Goal: Task Accomplishment & Management: Use online tool/utility

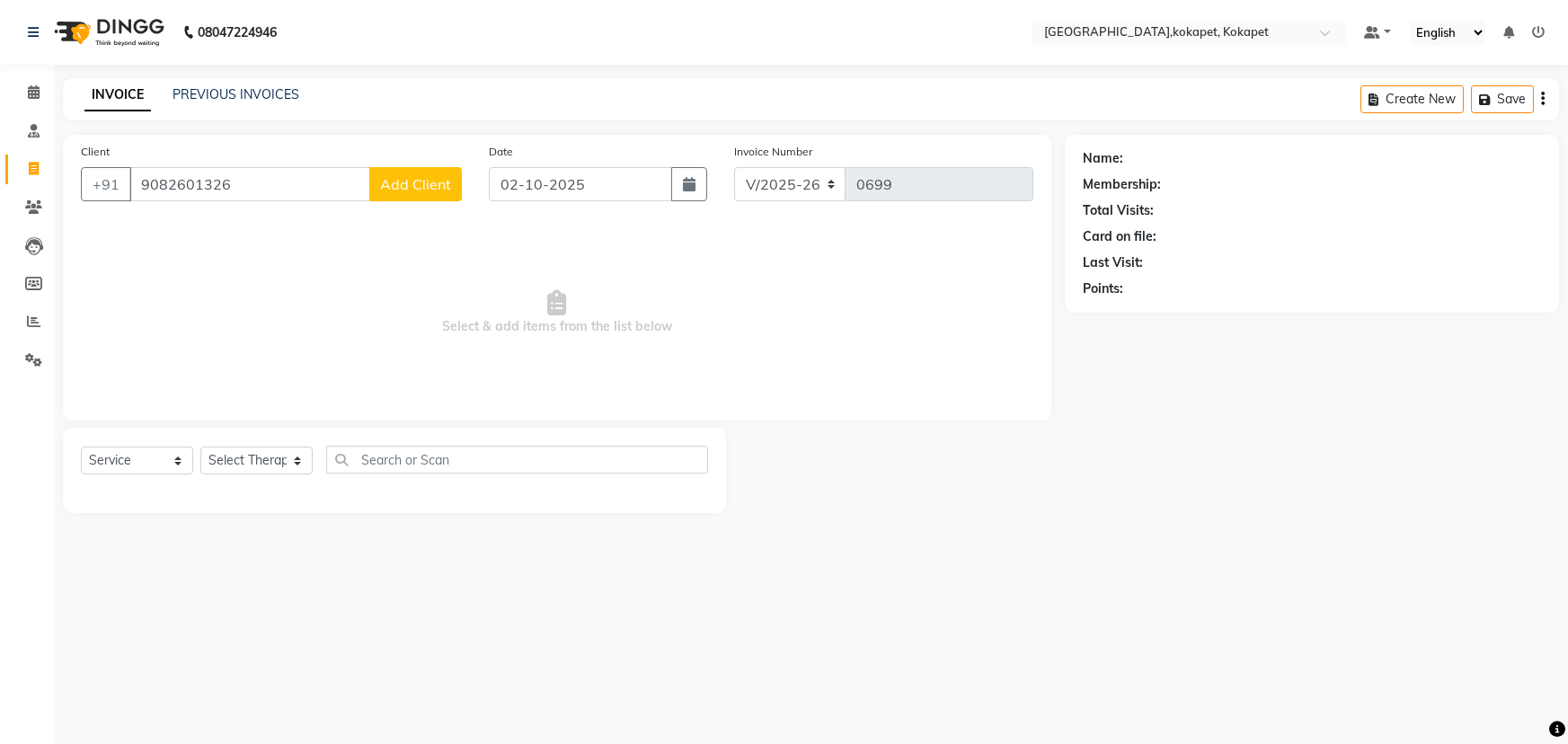
select select "5849"
select select "service"
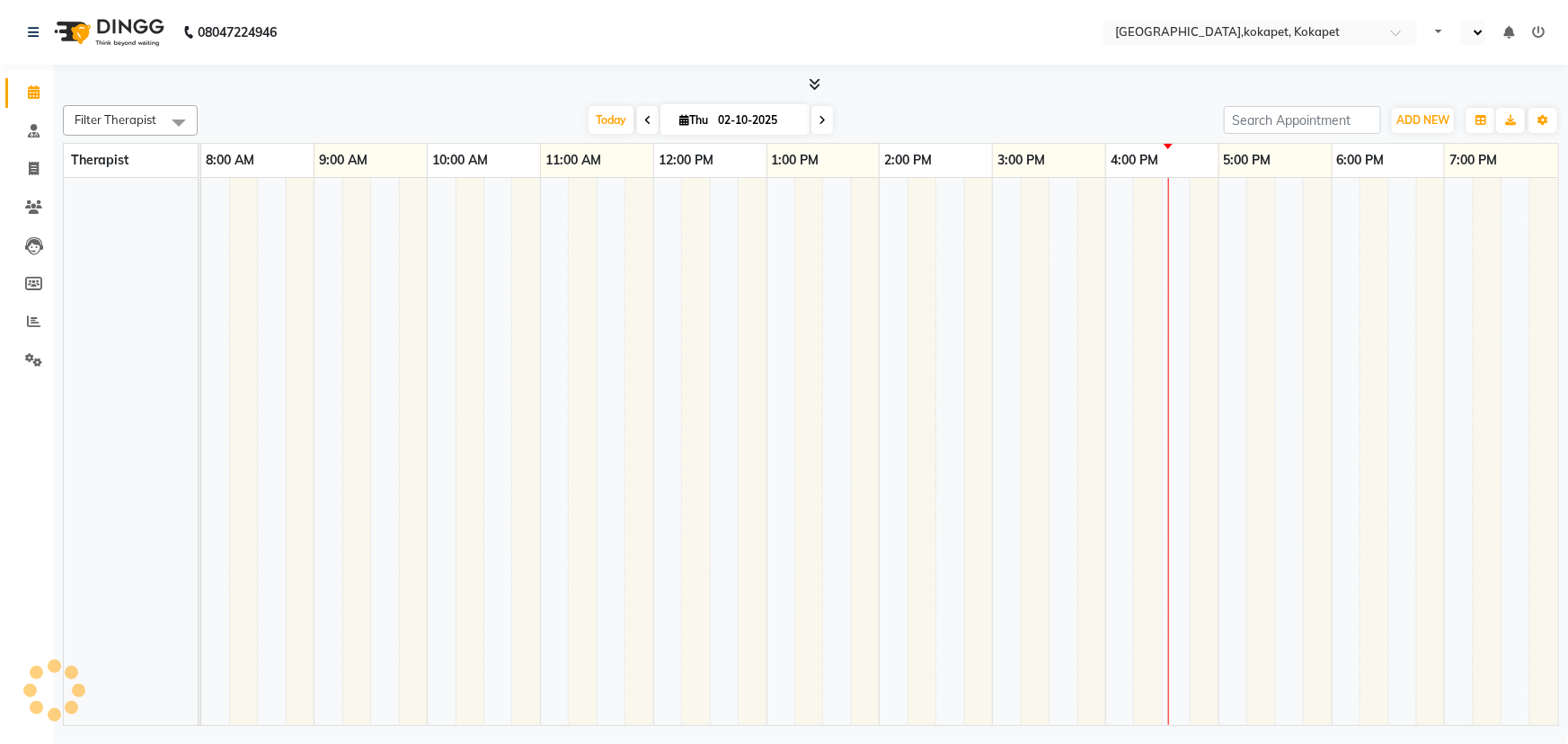
select select "en"
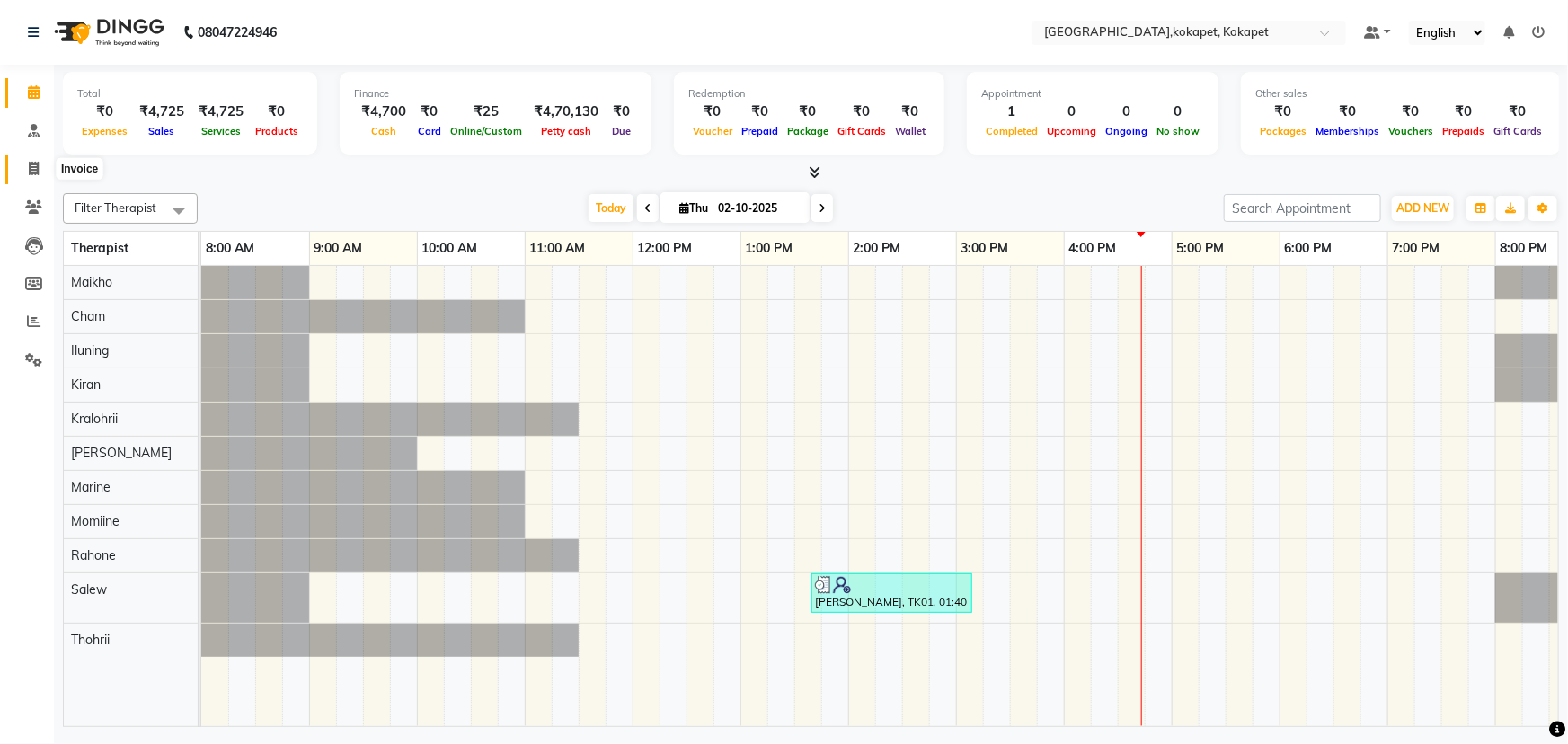
click at [24, 160] on span at bounding box center [33, 169] width 32 height 21
select select "5849"
select select "service"
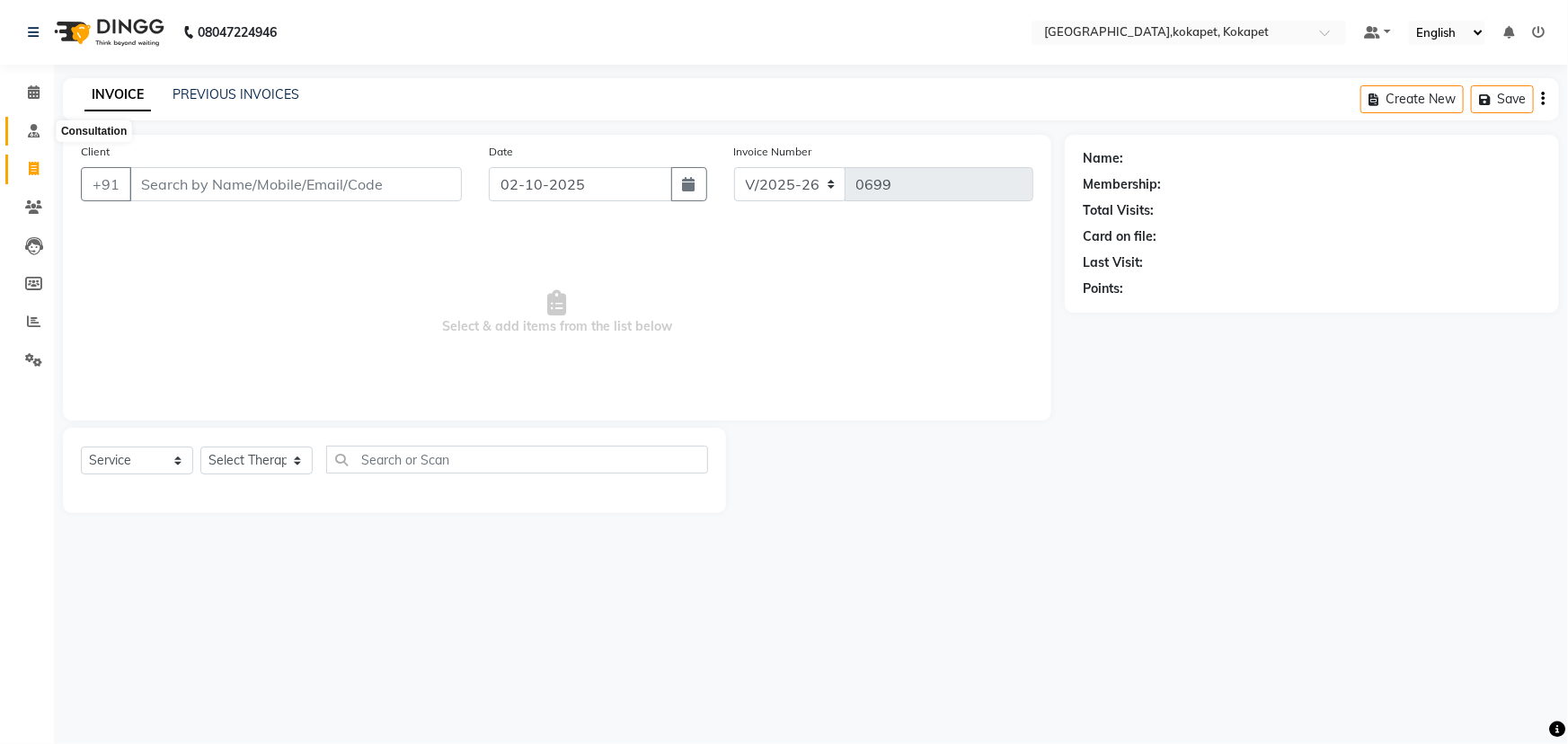
click at [36, 129] on icon at bounding box center [33, 130] width 12 height 14
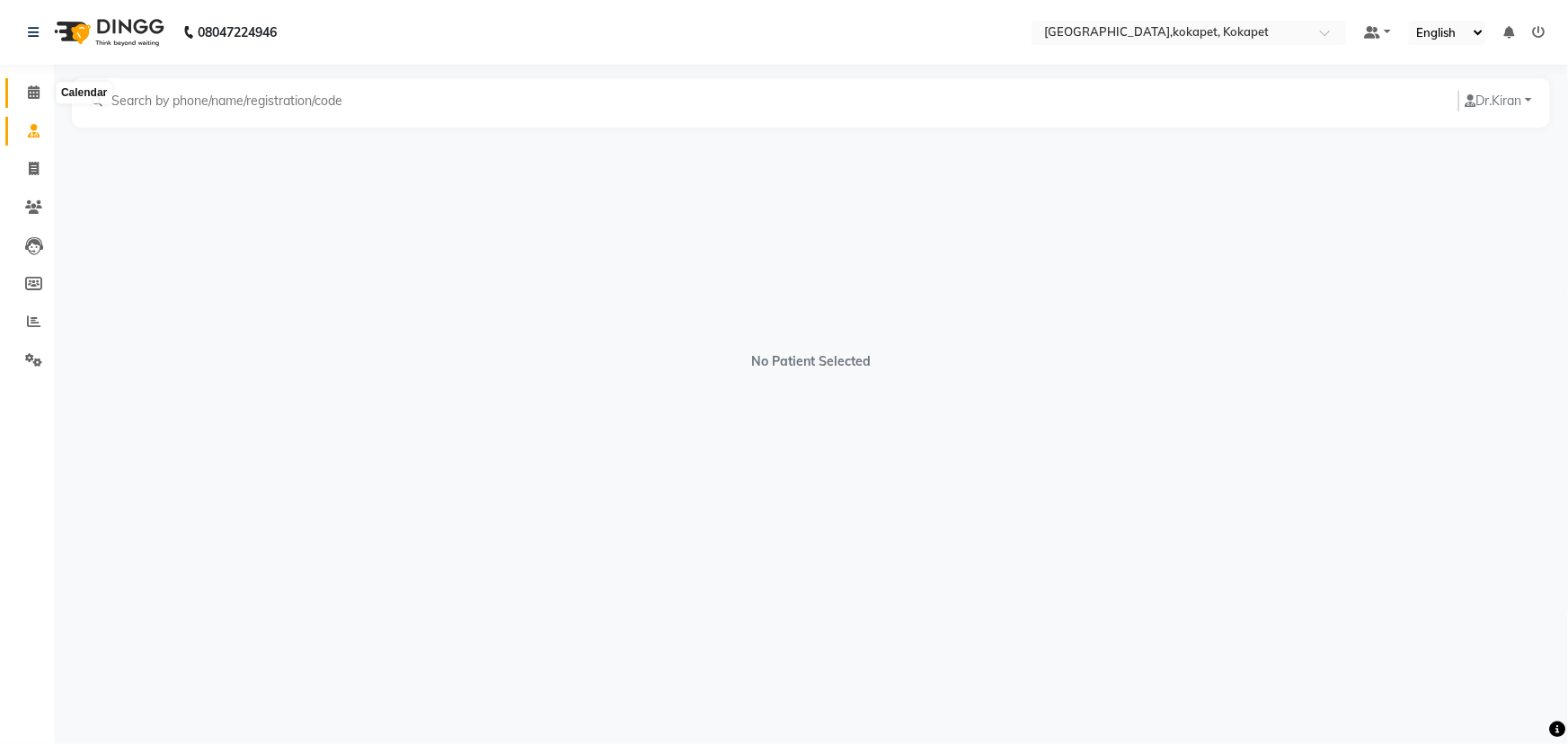
click at [38, 92] on icon at bounding box center [33, 91] width 12 height 14
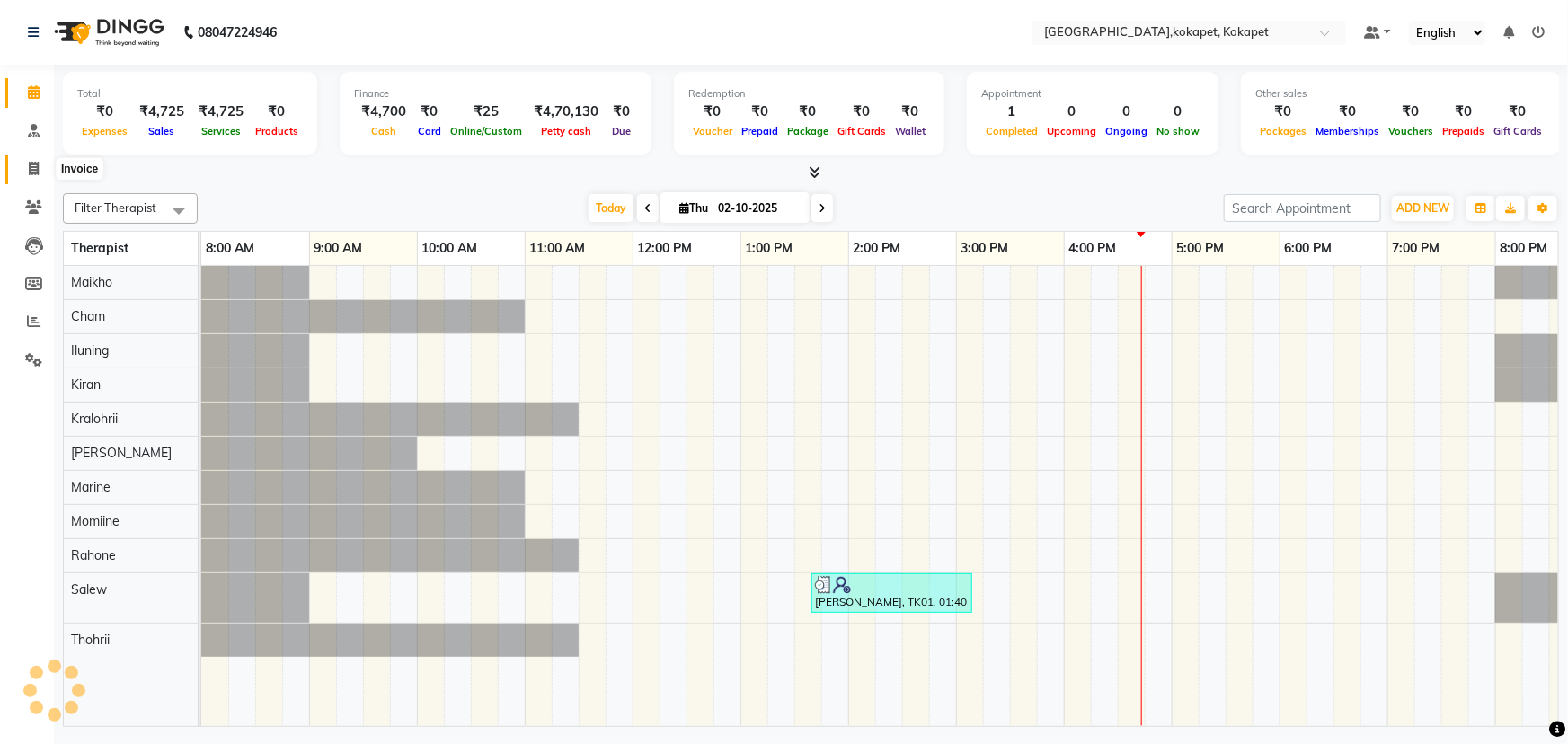
click at [33, 164] on icon at bounding box center [33, 168] width 10 height 14
select select "service"
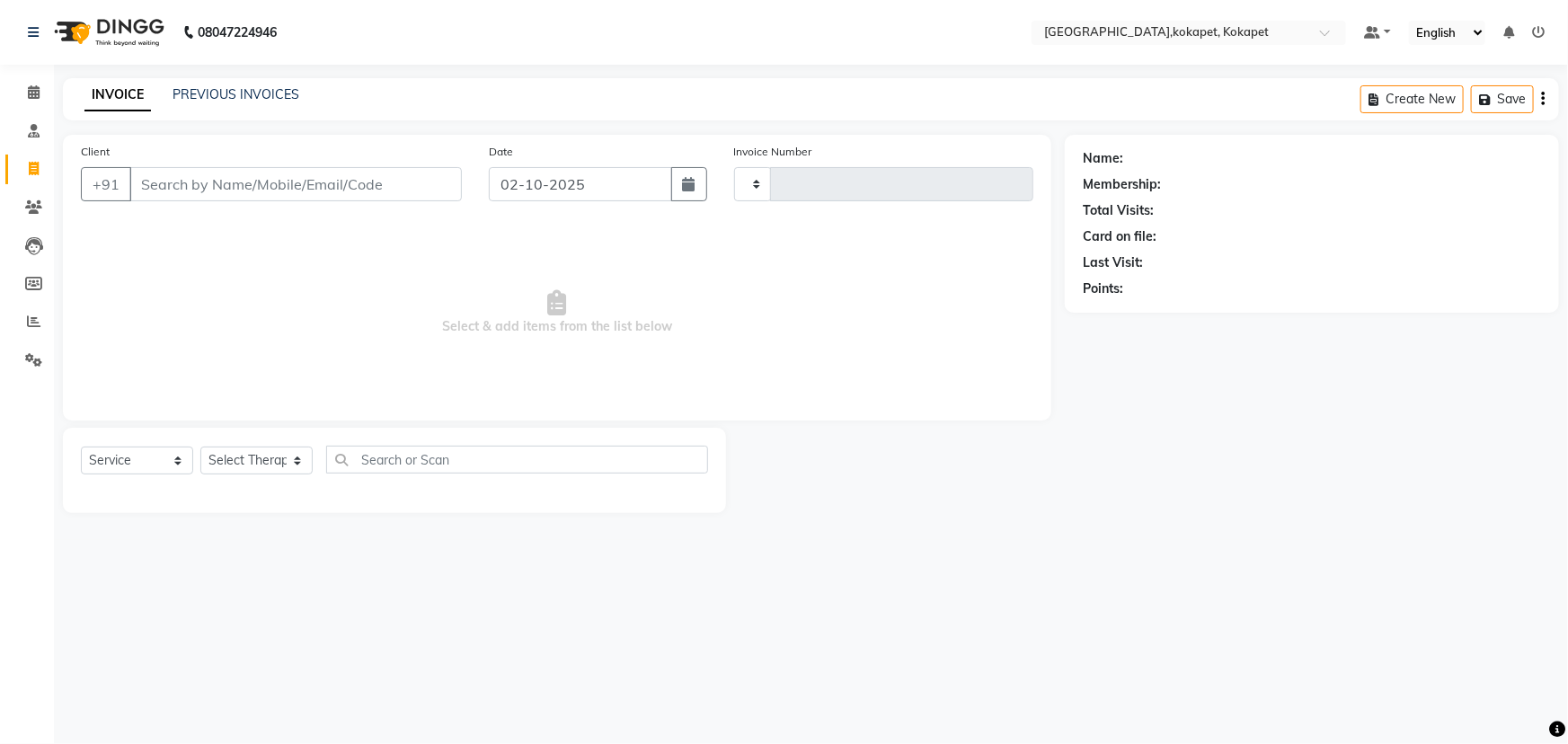
type input "0699"
select select "5849"
click at [36, 97] on icon at bounding box center [33, 91] width 12 height 14
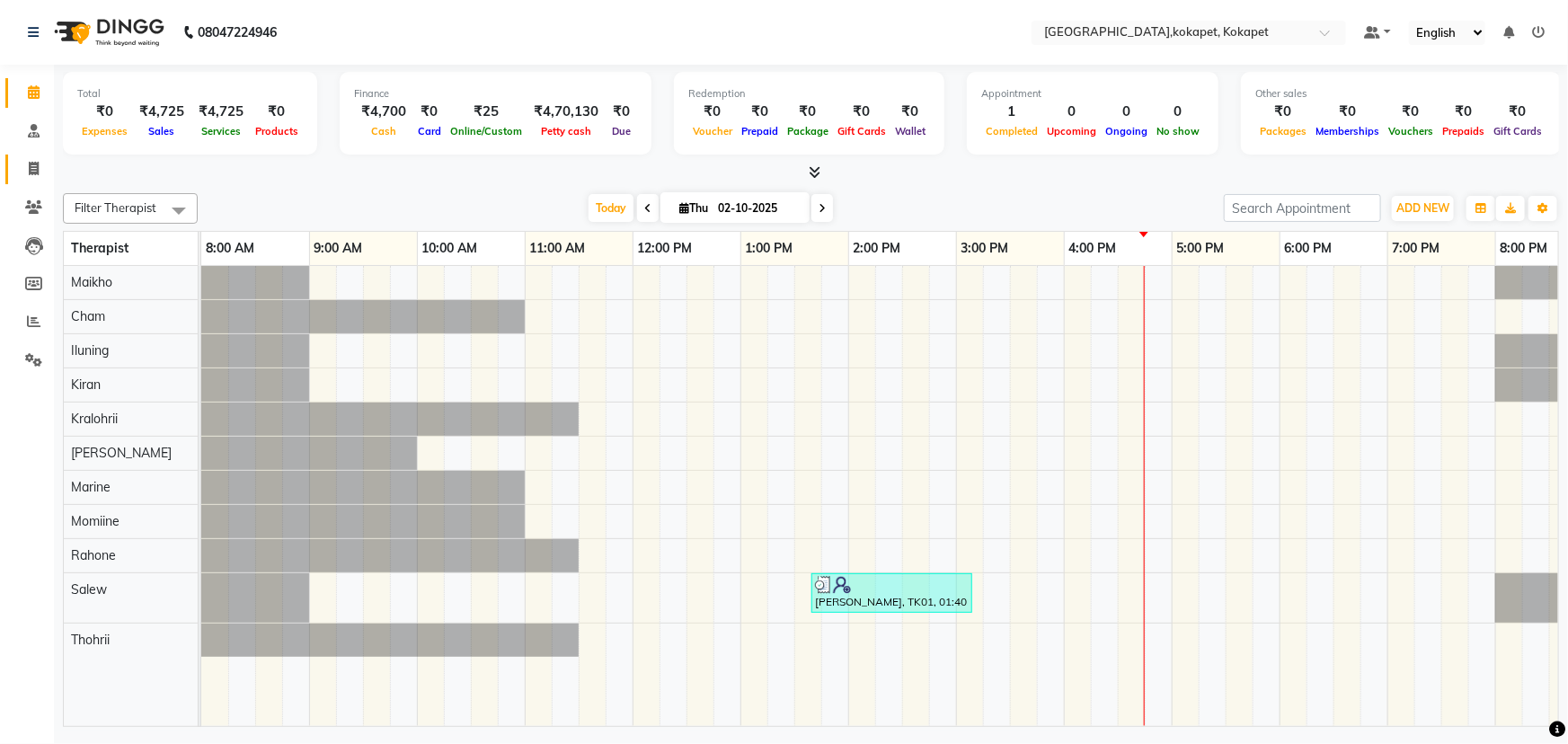
click at [26, 176] on span at bounding box center [33, 169] width 32 height 21
select select "service"
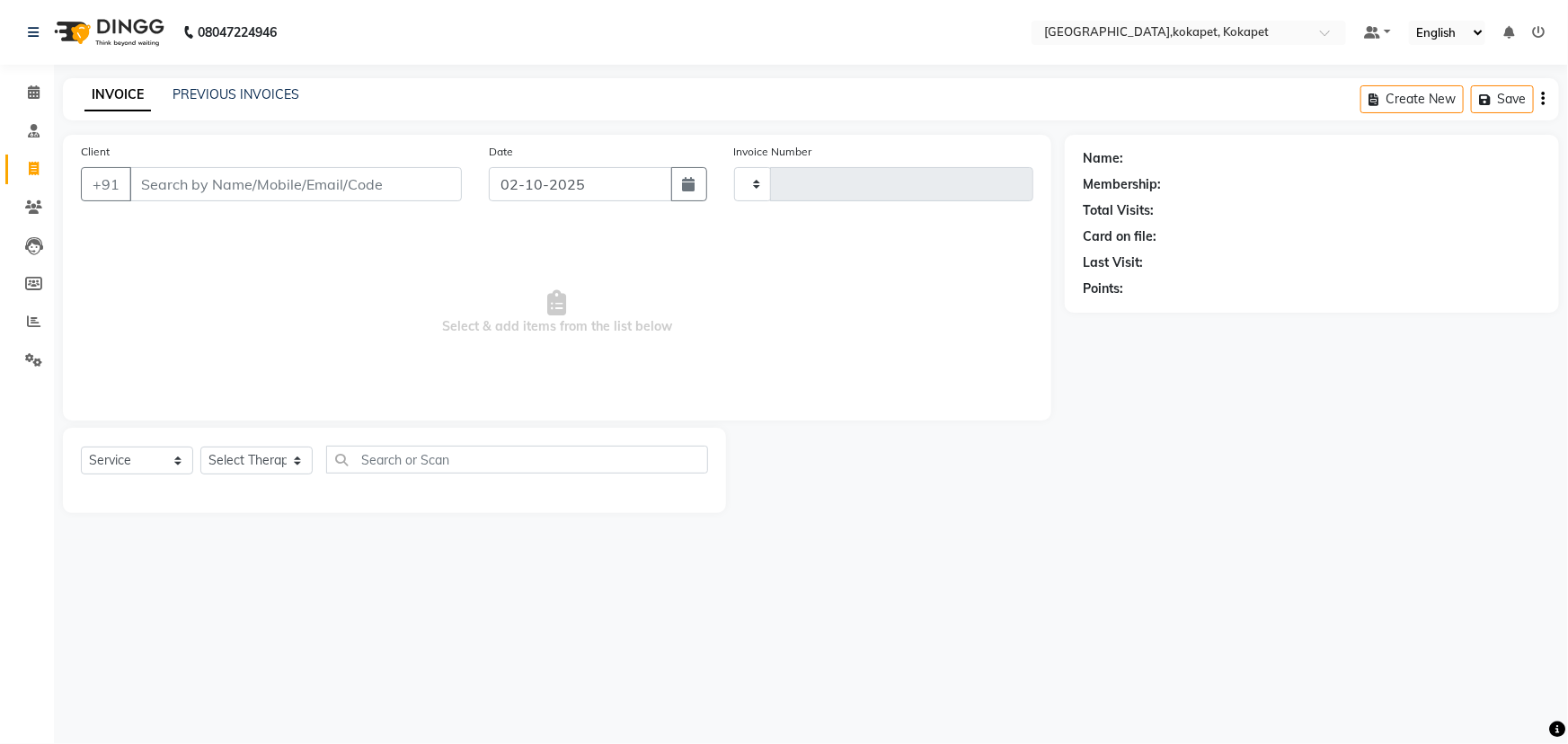
type input "0699"
select select "5849"
click at [36, 133] on icon at bounding box center [33, 130] width 12 height 14
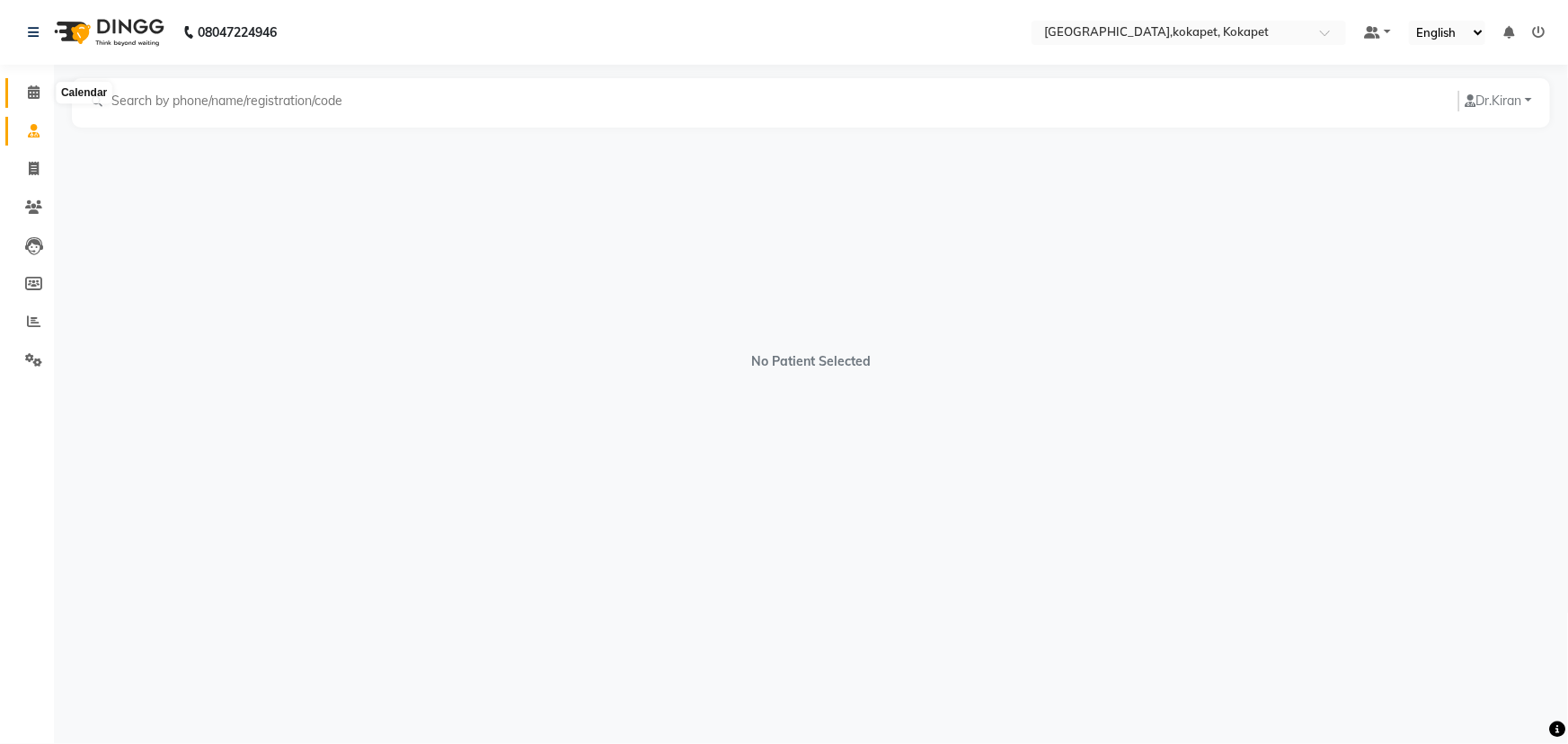
click at [34, 89] on icon at bounding box center [33, 91] width 12 height 14
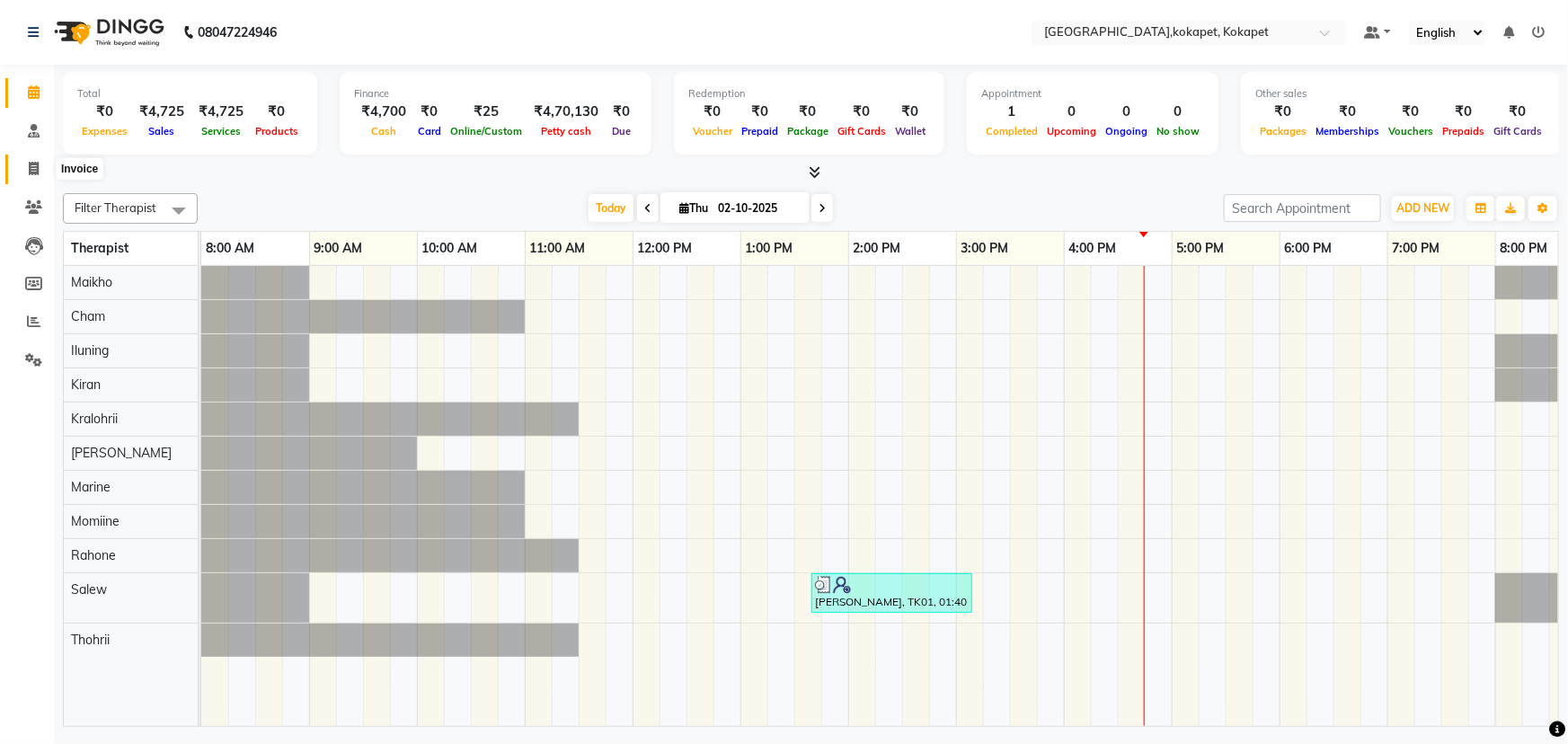
click at [38, 169] on icon at bounding box center [33, 168] width 10 height 14
select select "5849"
select select "service"
